Goal: Navigation & Orientation: Find specific page/section

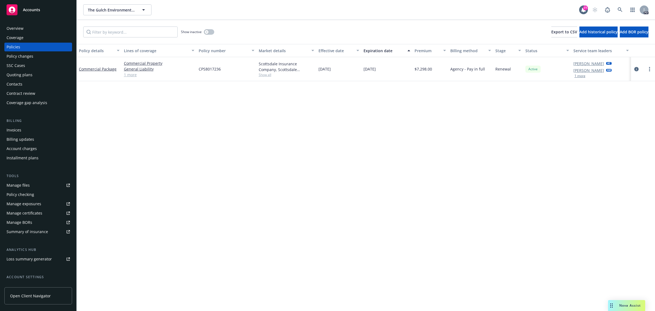
click at [17, 27] on div "Overview" at bounding box center [15, 28] width 17 height 9
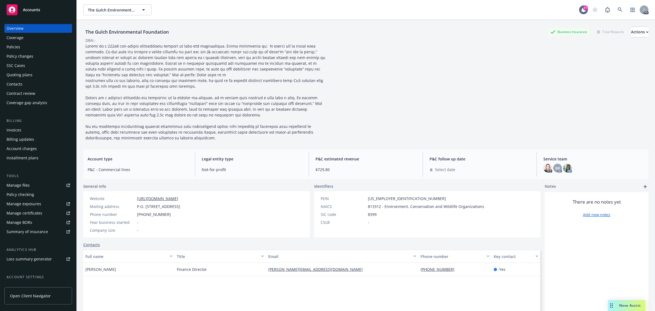
click at [28, 8] on span "Accounts" at bounding box center [31, 10] width 17 height 4
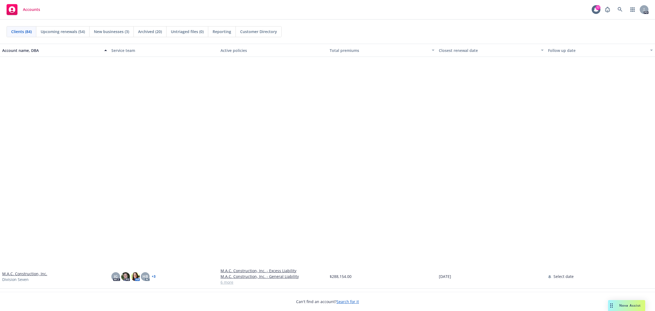
scroll to position [1058, 0]
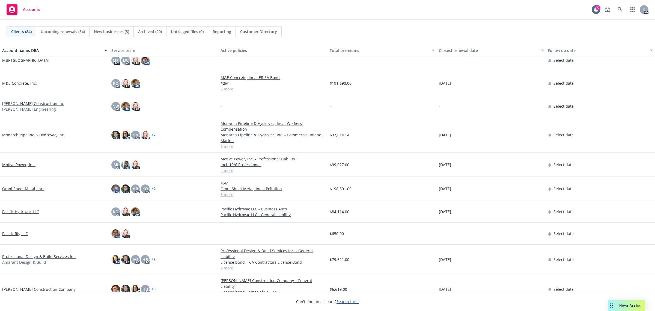
click at [16, 163] on link "Motive Power, Inc." at bounding box center [18, 165] width 33 height 6
click at [19, 165] on link "Motive Power, Inc." at bounding box center [18, 165] width 33 height 6
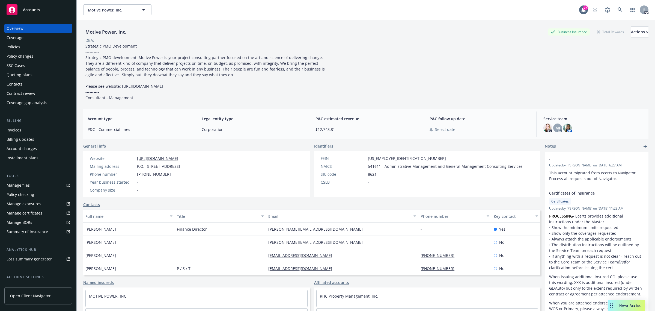
click at [29, 8] on span "Accounts" at bounding box center [31, 10] width 17 height 4
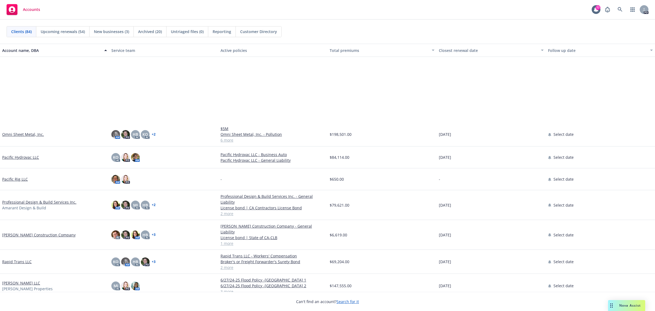
scroll to position [1297, 0]
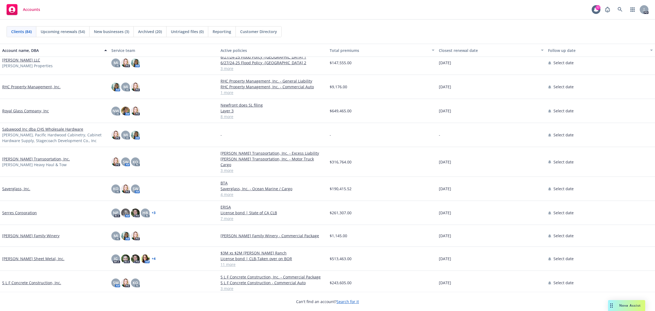
click at [29, 85] on link "RHC Property Management, Inc." at bounding box center [31, 87] width 58 height 6
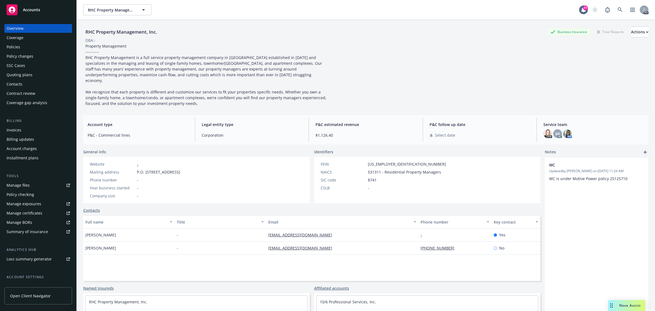
click at [32, 9] on span "Accounts" at bounding box center [31, 10] width 17 height 4
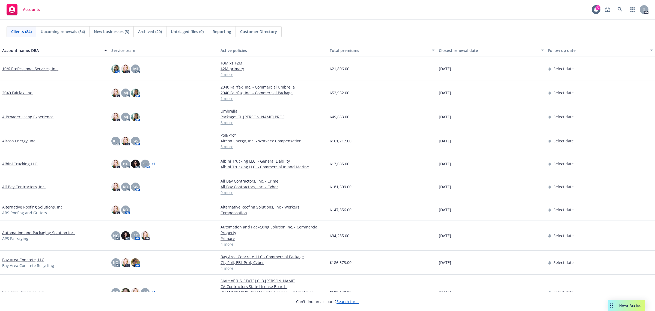
click at [26, 68] on link "10/6 Professional Services, Inc." at bounding box center [30, 69] width 56 height 6
